Goal: Find specific page/section: Find specific page/section

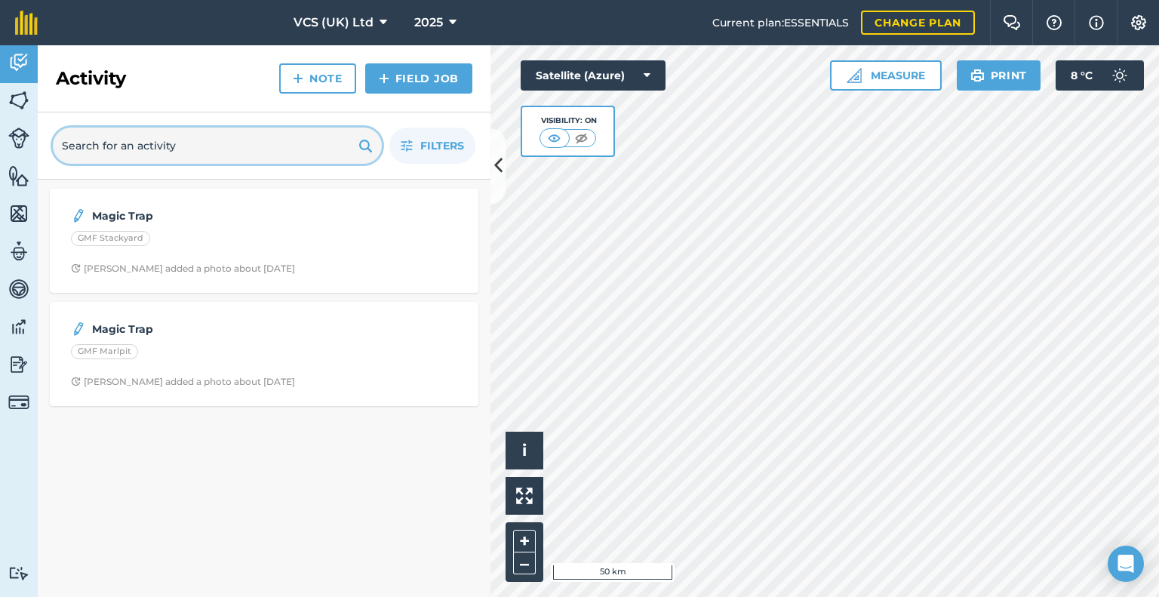
click at [214, 144] on input "text" at bounding box center [217, 146] width 329 height 36
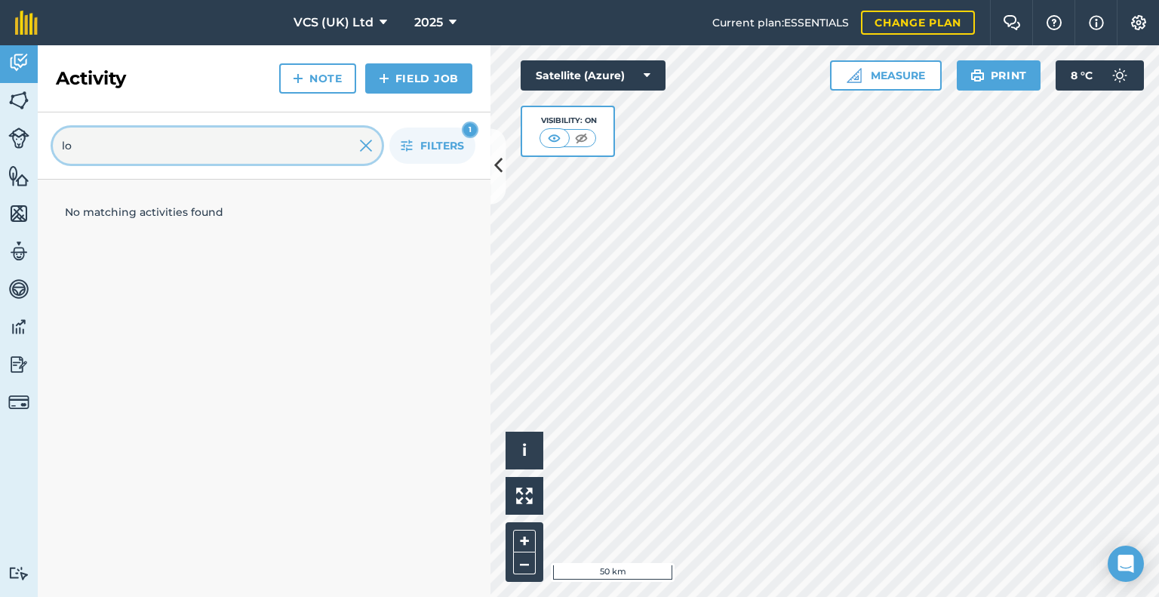
type input "l"
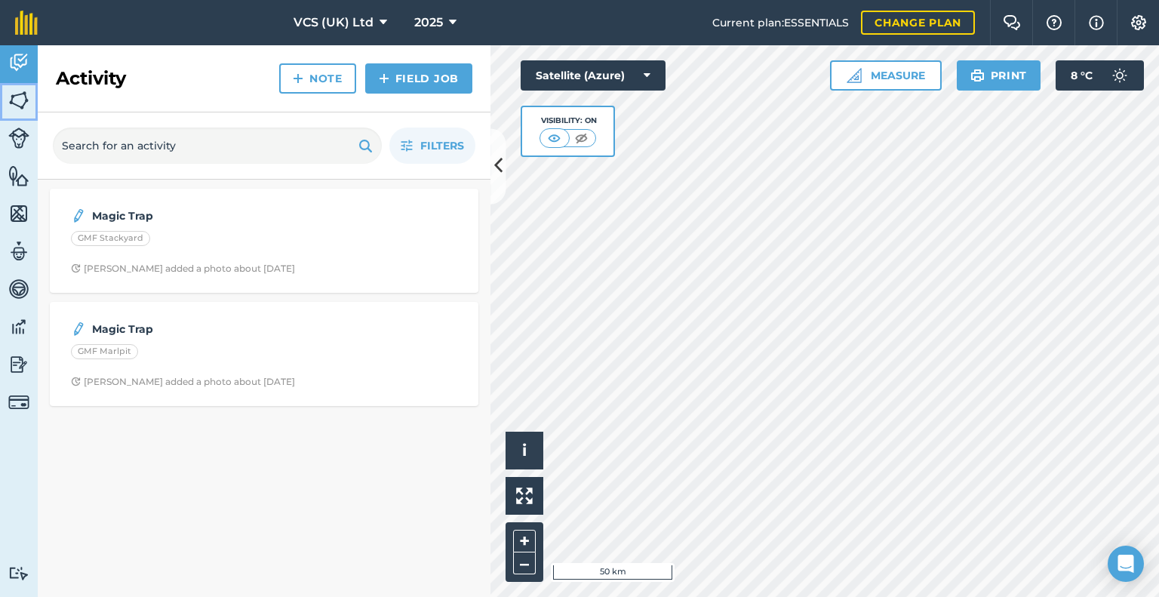
click at [12, 94] on img at bounding box center [18, 100] width 21 height 23
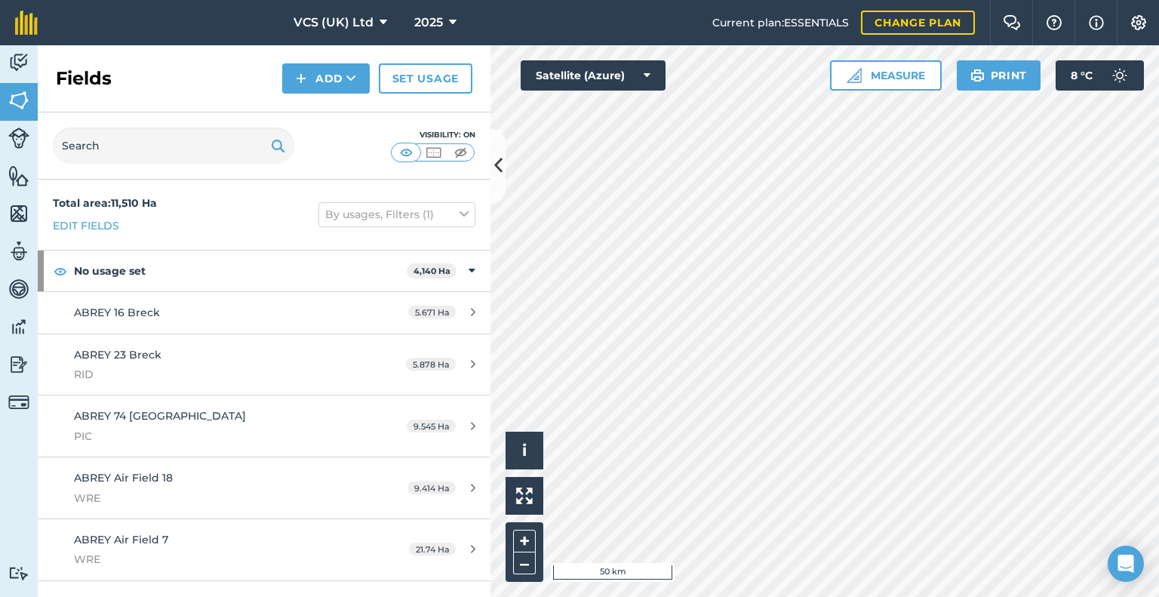
click at [136, 165] on div "Visibility: On" at bounding box center [264, 145] width 453 height 67
click at [127, 158] on input "text" at bounding box center [174, 146] width 242 height 36
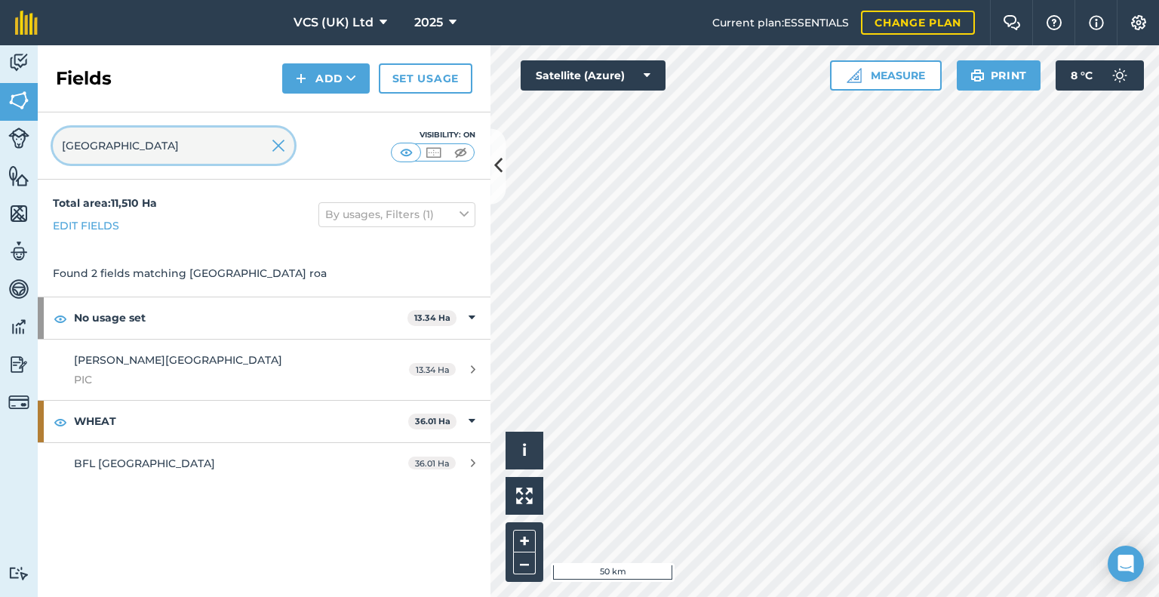
type input "[GEOGRAPHIC_DATA]"
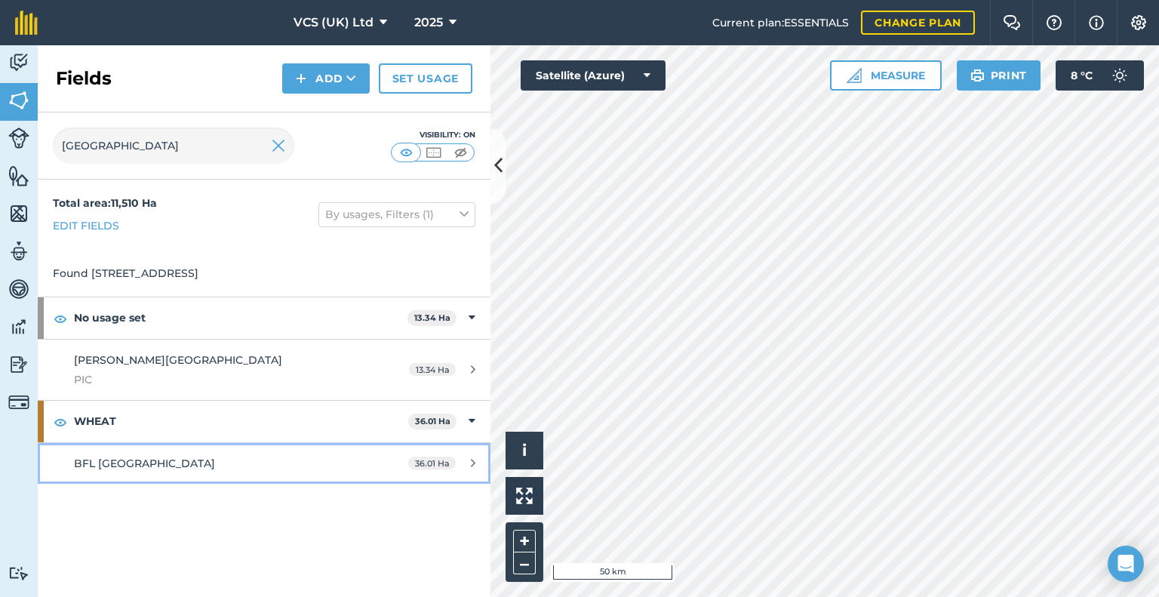
click at [211, 467] on div "BFL [GEOGRAPHIC_DATA]" at bounding box center [216, 463] width 284 height 17
